Goal: Complete application form: Complete application form

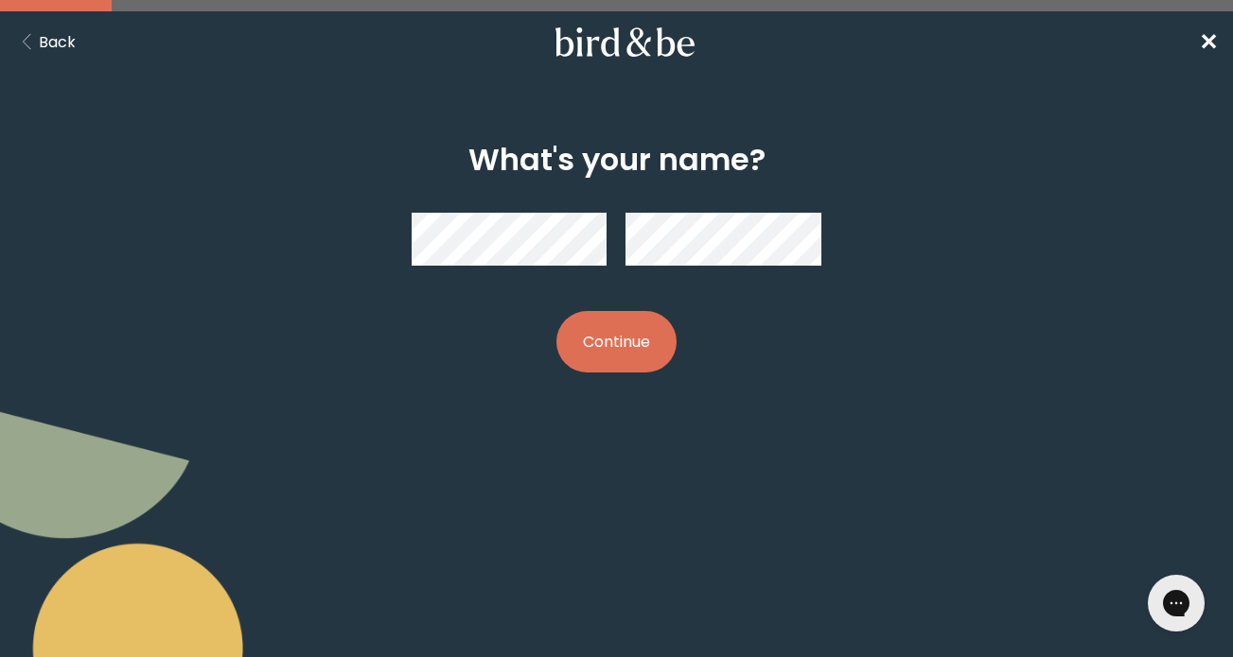
click at [630, 331] on button "Continue" at bounding box center [616, 341] width 120 height 61
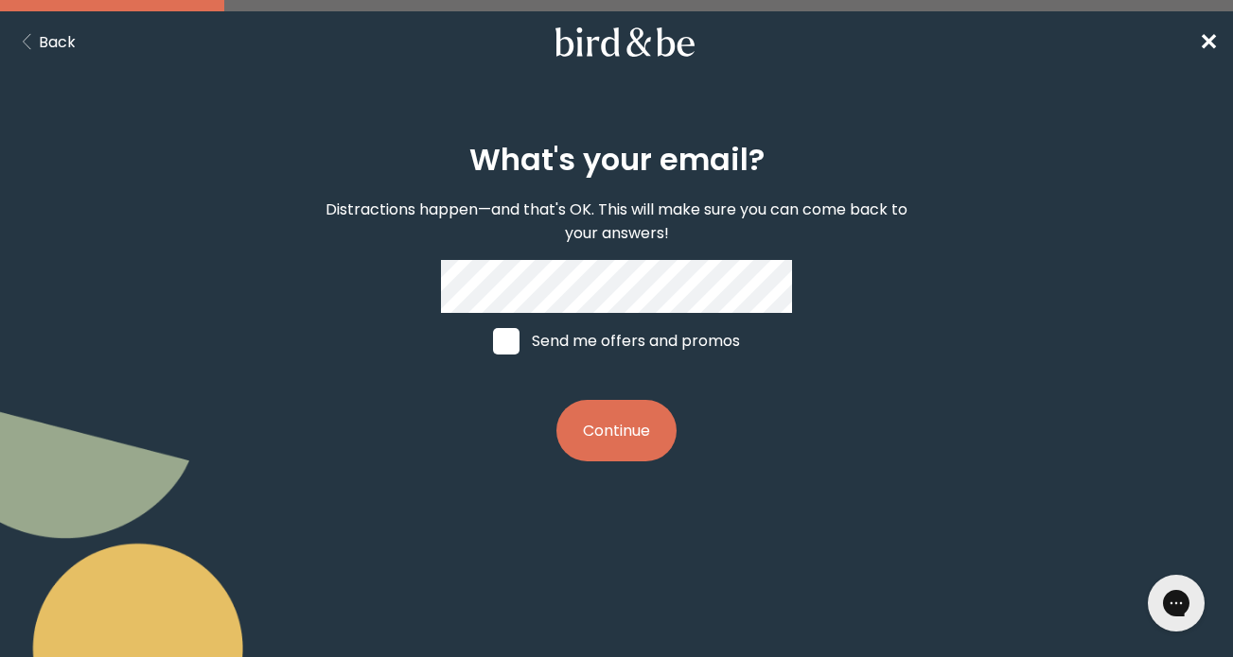
click at [620, 422] on button "Continue" at bounding box center [616, 430] width 120 height 61
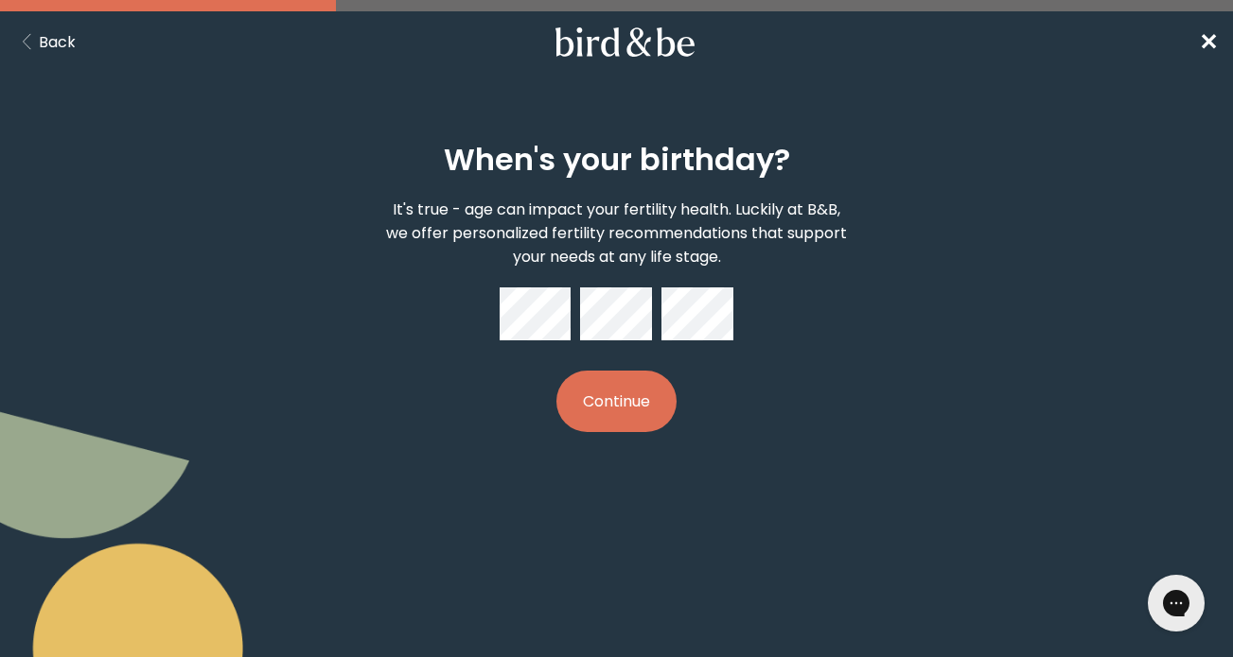
click at [616, 386] on button "Continue" at bounding box center [616, 401] width 120 height 61
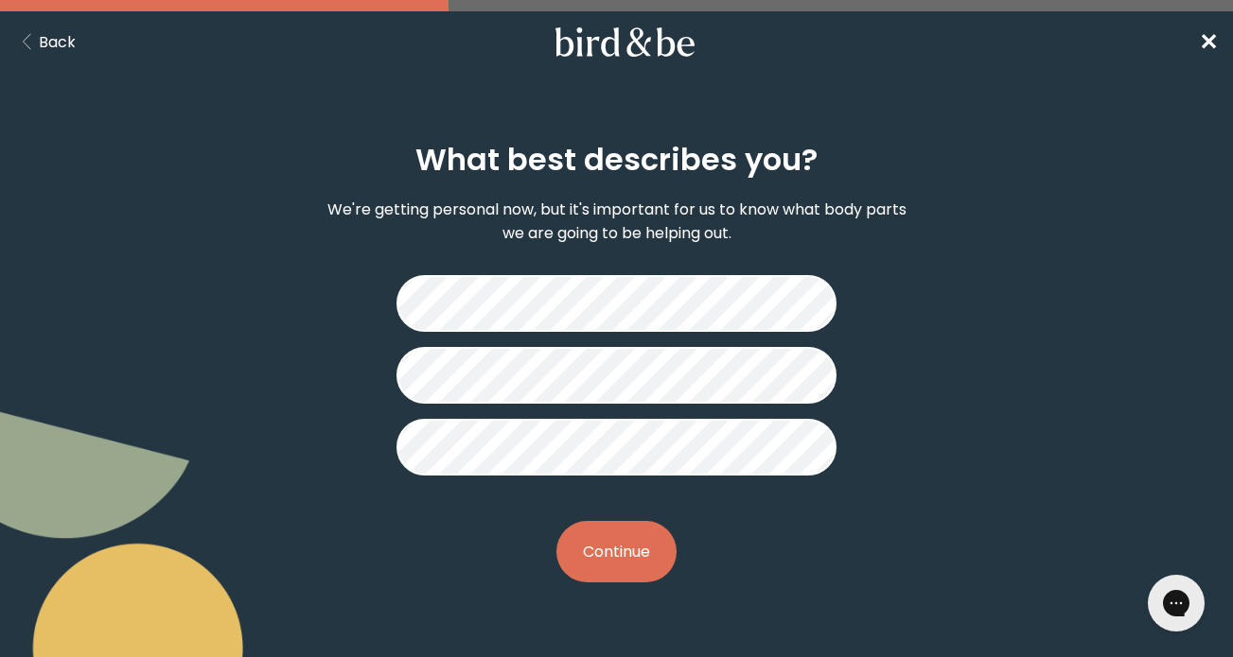
click at [639, 533] on button "Continue" at bounding box center [616, 551] width 120 height 61
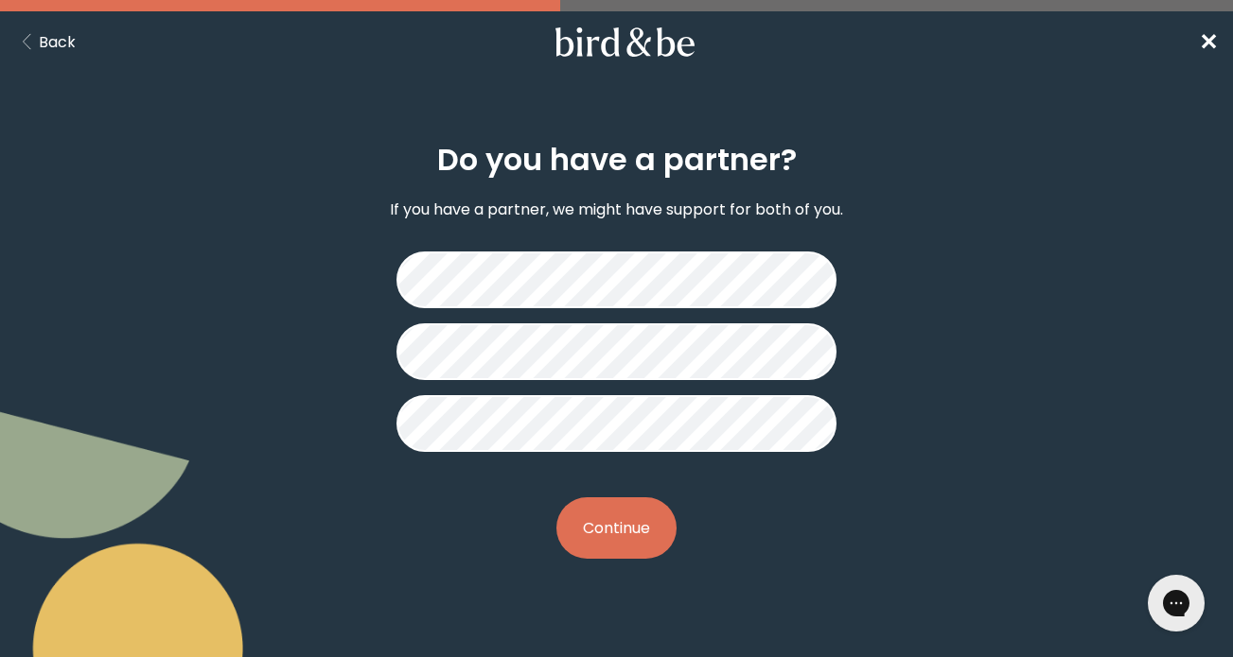
click at [609, 541] on button "Continue" at bounding box center [616, 528] width 120 height 61
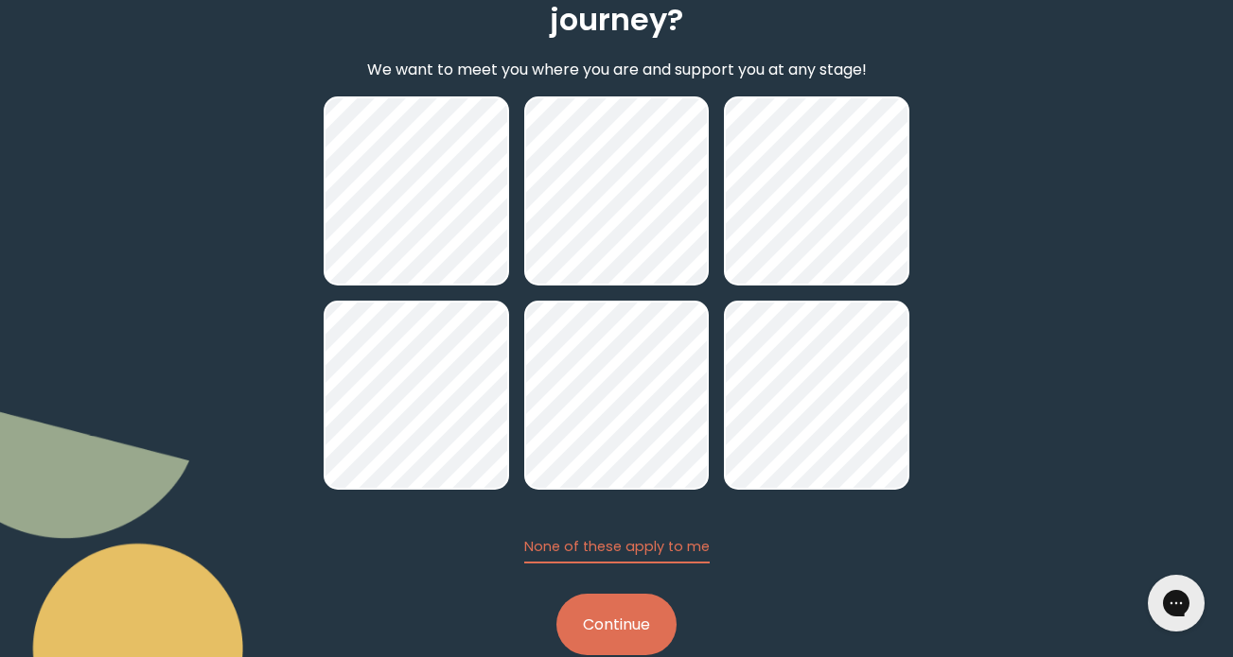
scroll to position [209, 0]
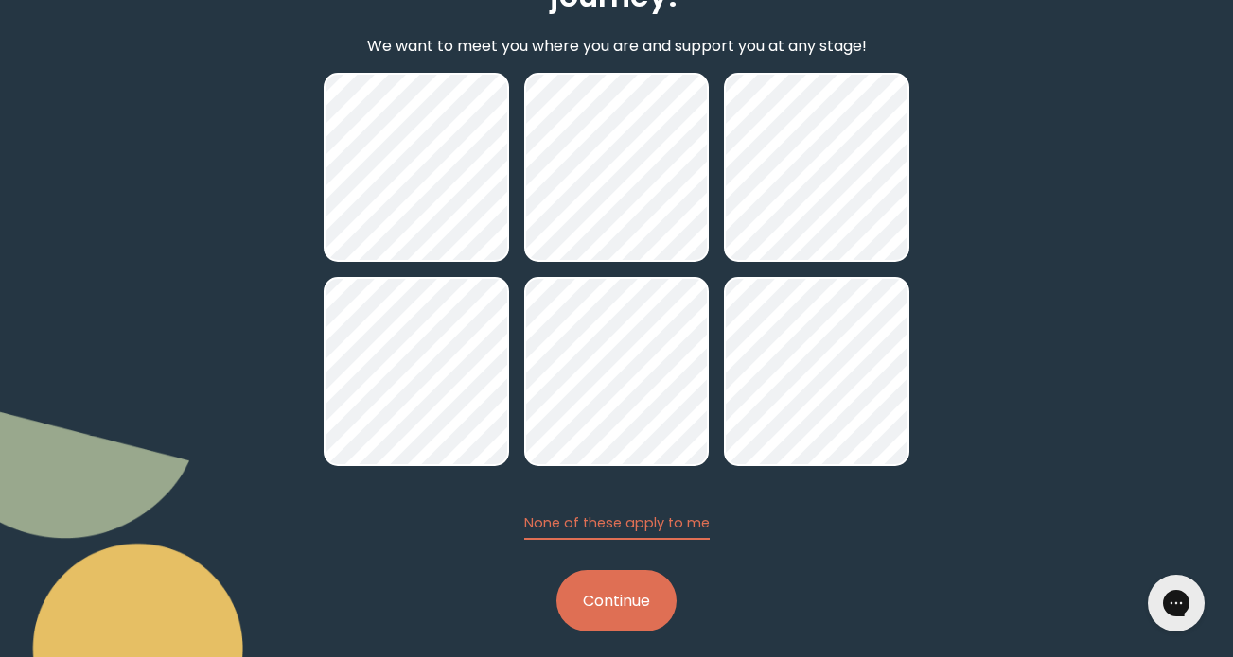
click at [646, 587] on button "Continue" at bounding box center [616, 600] width 120 height 61
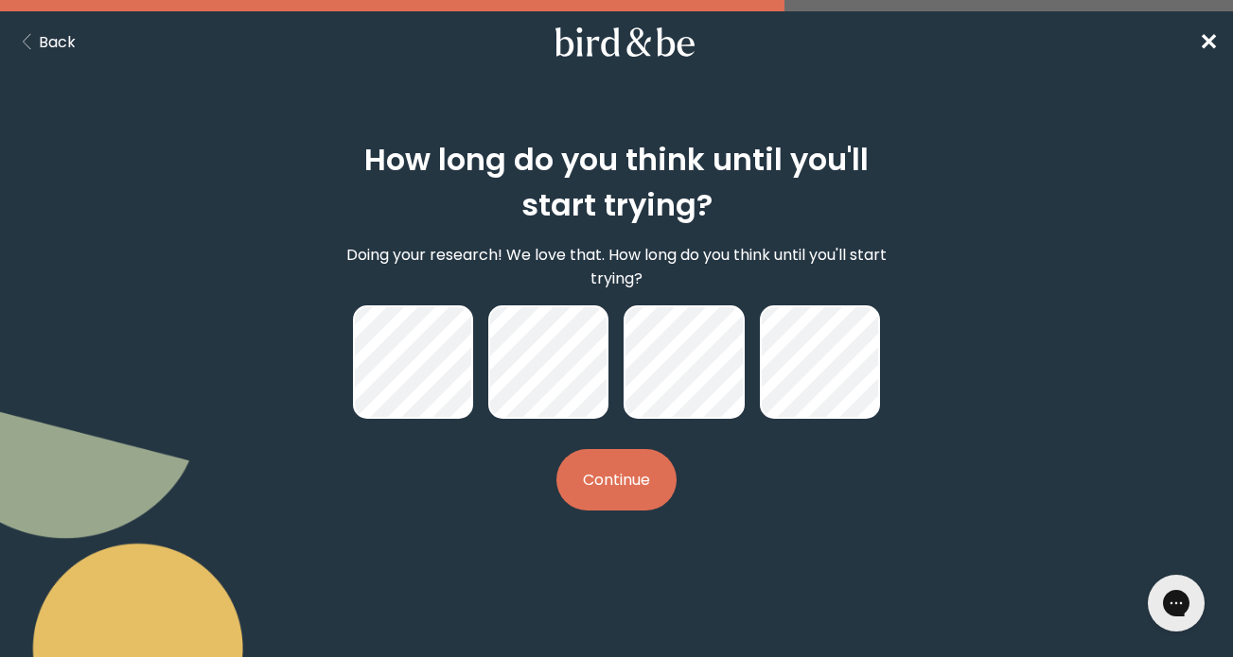
click at [586, 480] on button "Continue" at bounding box center [616, 479] width 120 height 61
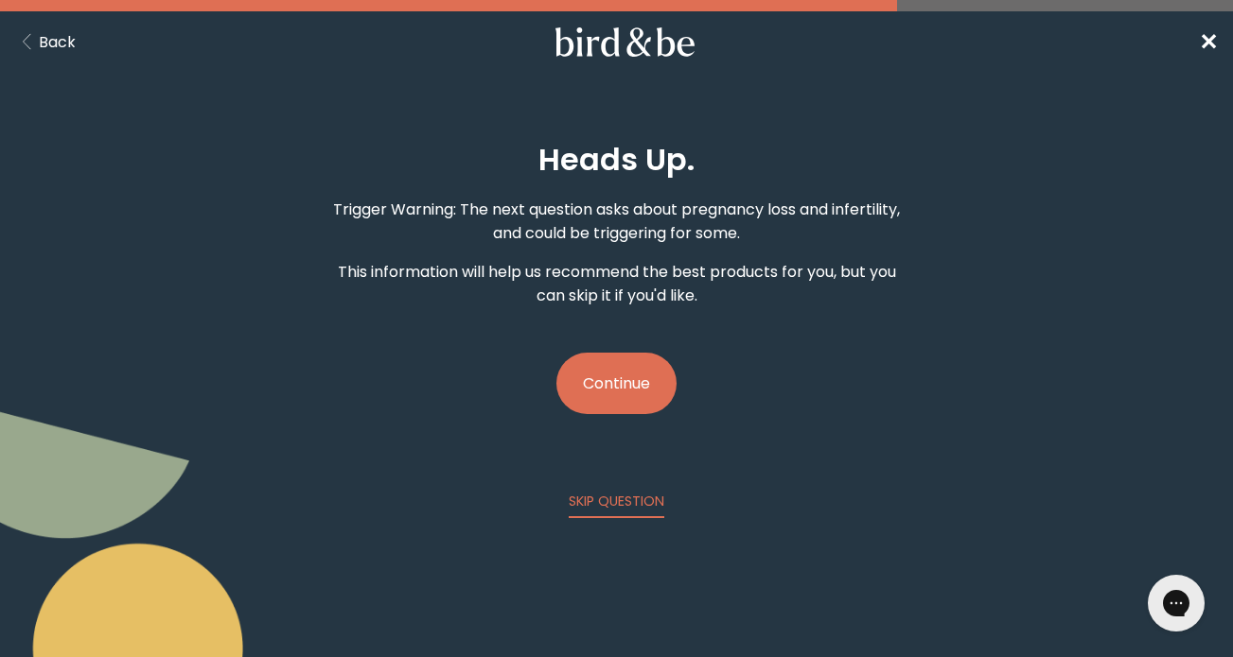
click at [607, 389] on button "Continue" at bounding box center [616, 383] width 120 height 61
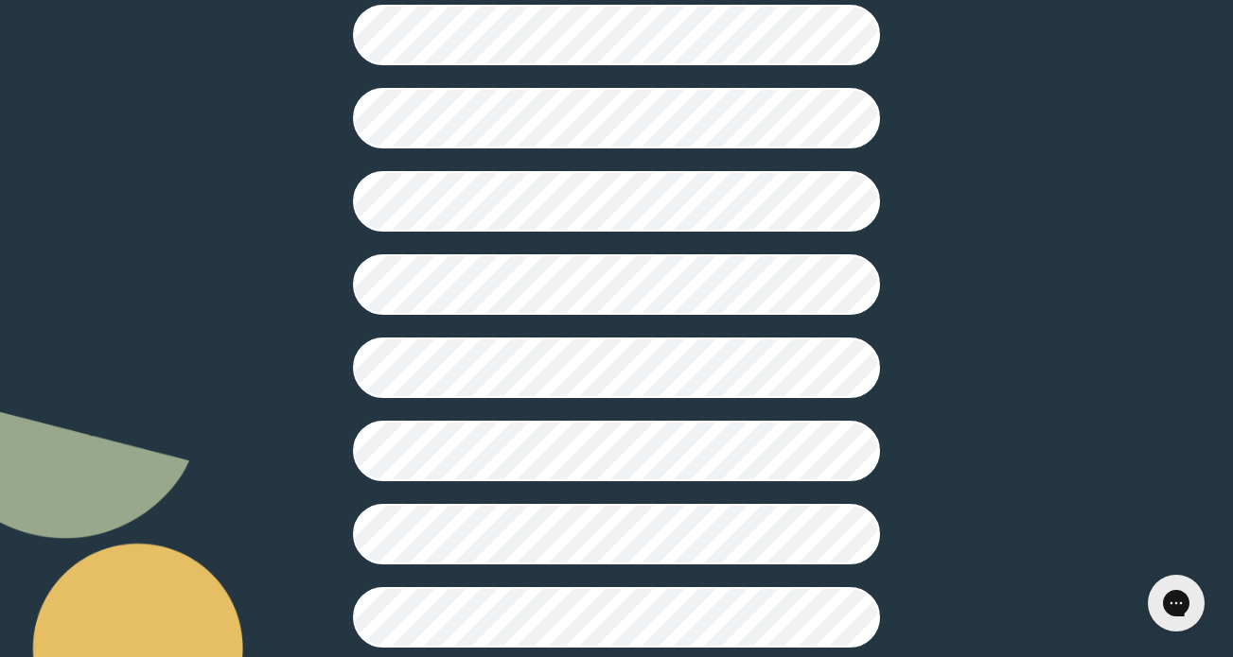
scroll to position [530, 0]
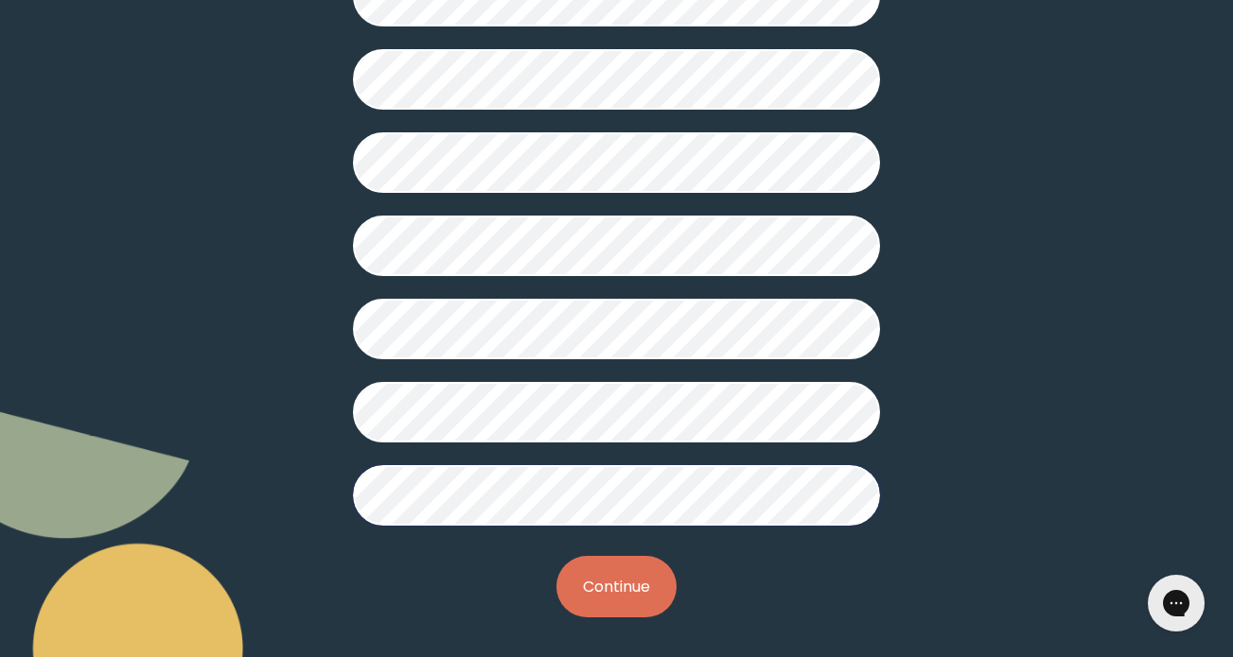
click at [631, 588] on button "Continue" at bounding box center [616, 586] width 120 height 61
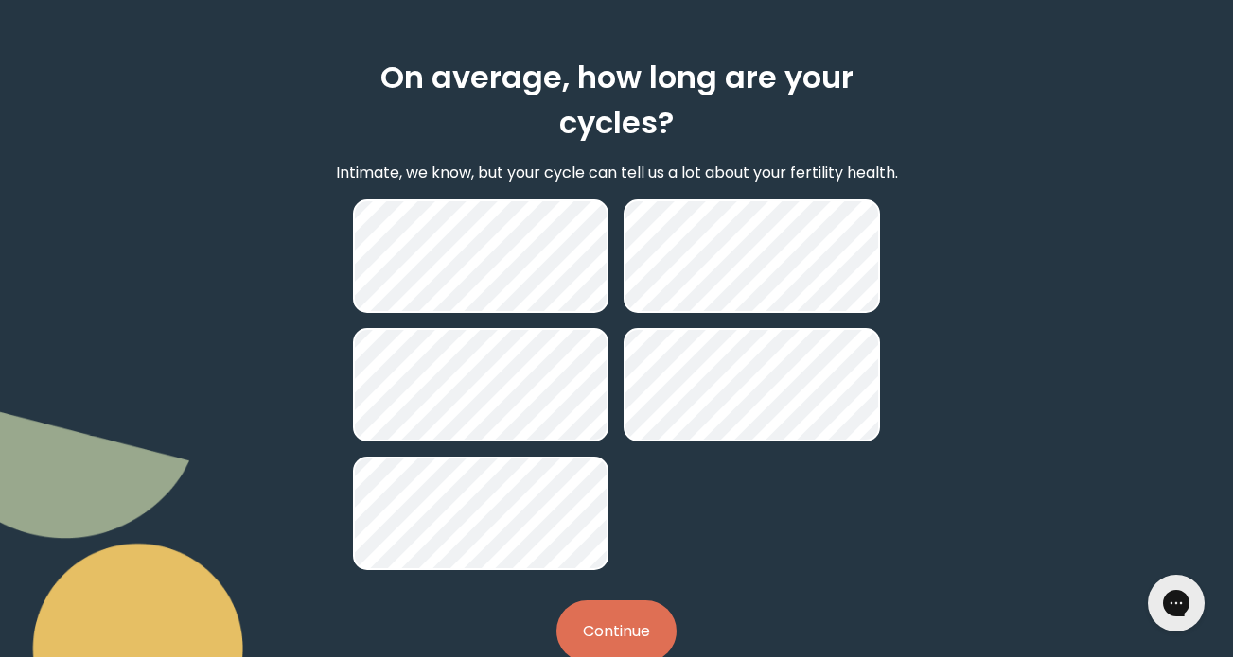
scroll to position [89, 0]
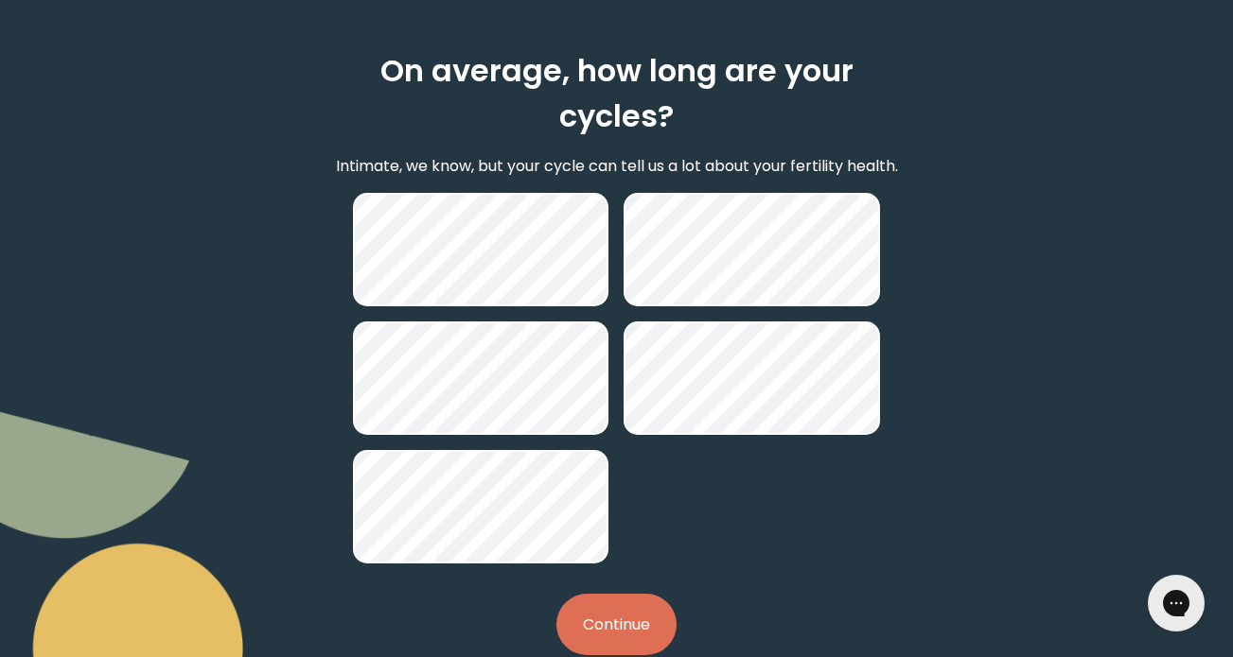
click at [612, 613] on button "Continue" at bounding box center [616, 624] width 120 height 61
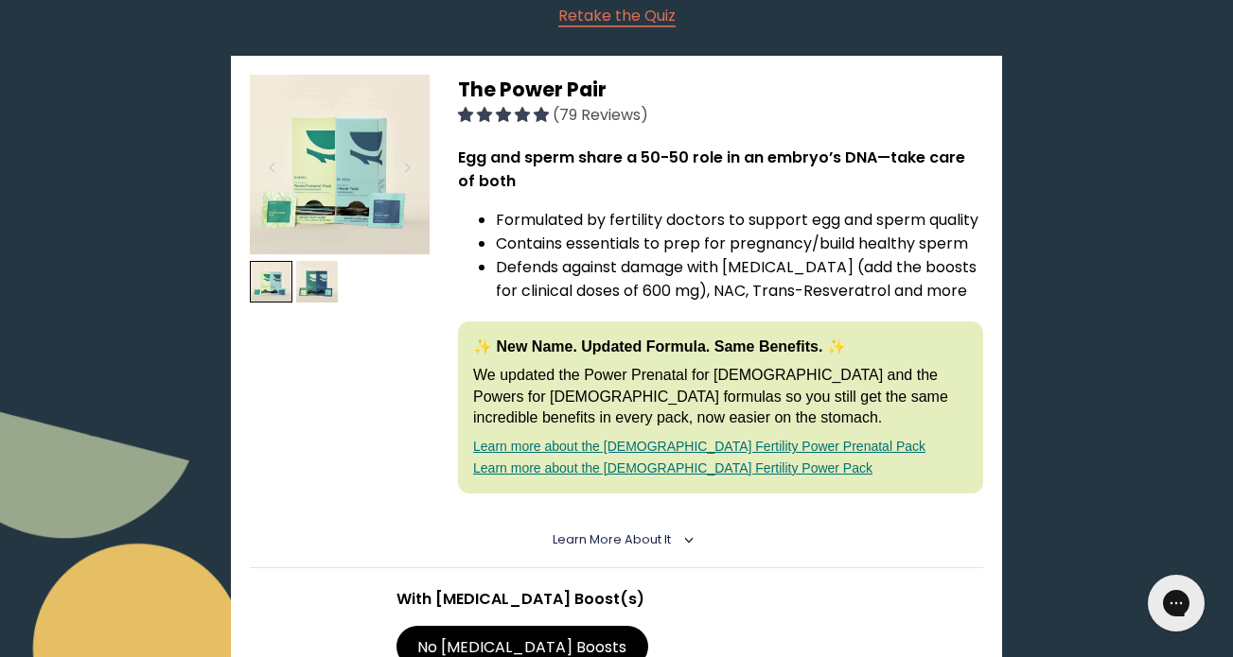
scroll to position [214, 0]
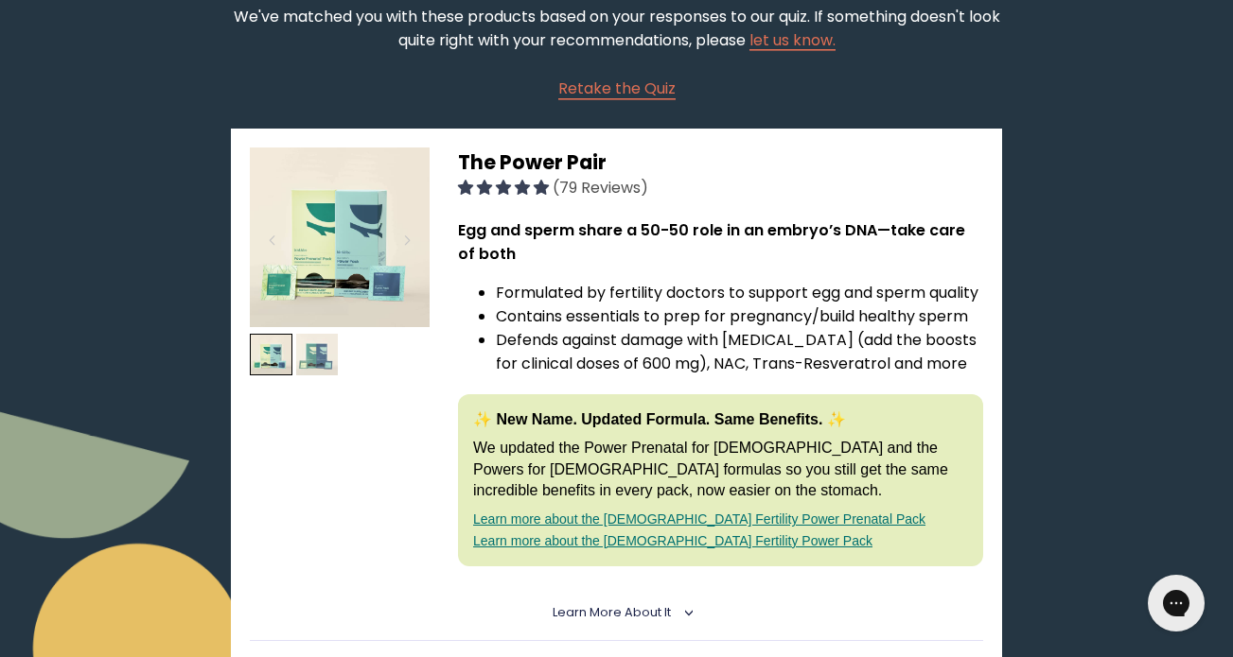
click at [318, 341] on img at bounding box center [317, 355] width 43 height 43
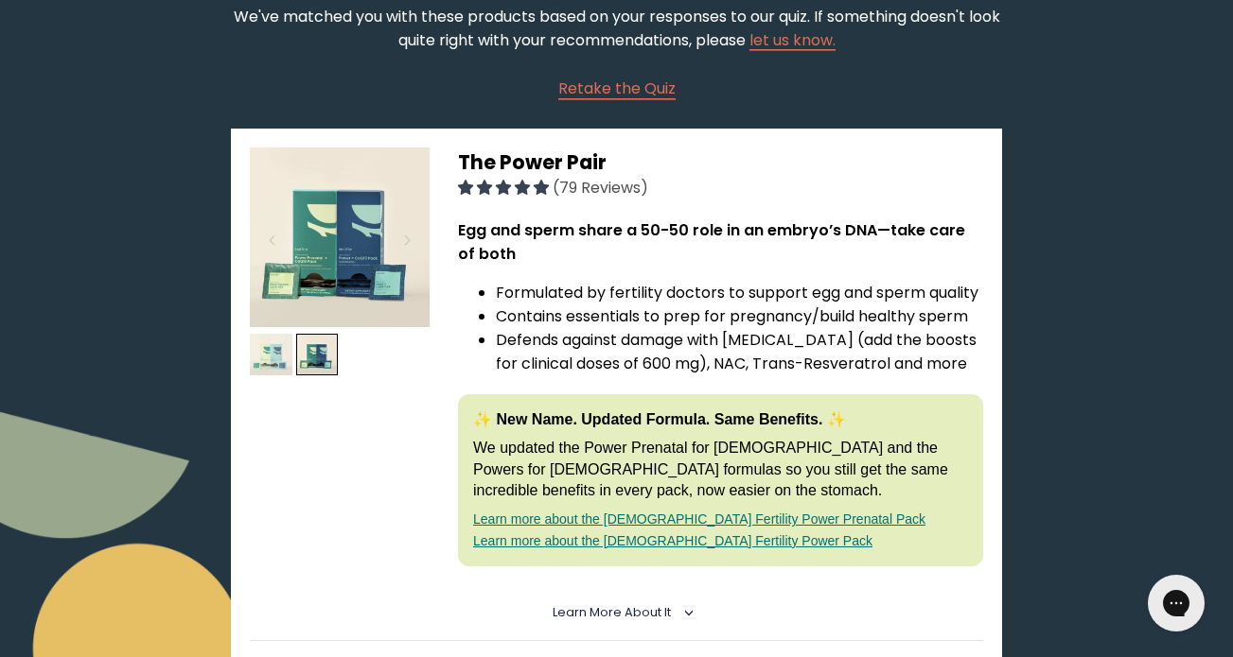
click at [272, 341] on img at bounding box center [271, 355] width 43 height 43
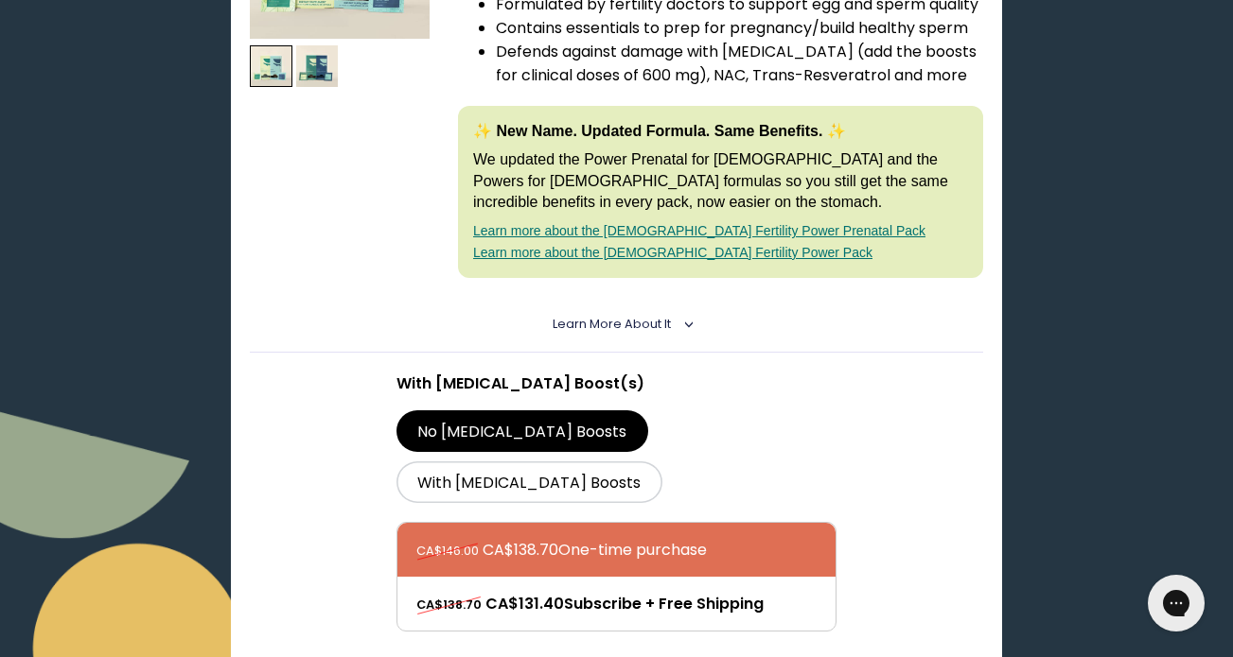
scroll to position [0, 0]
